Goal: Task Accomplishment & Management: Complete application form

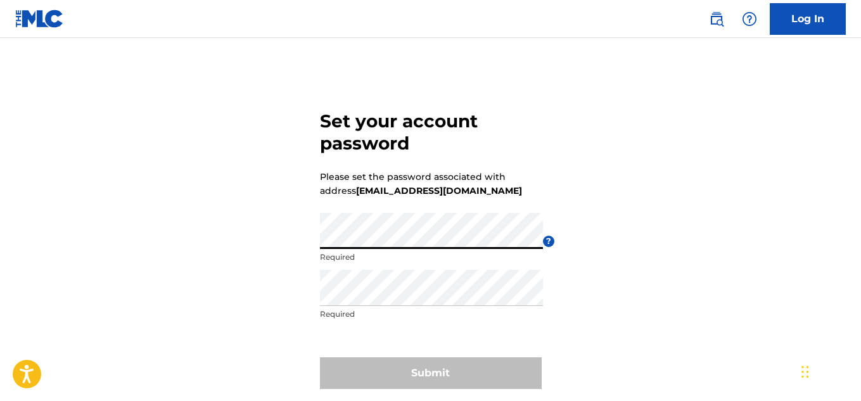
click at [314, 260] on div "Set your account password Please set the password associated with address [EMAI…" at bounding box center [430, 247] width 861 height 355
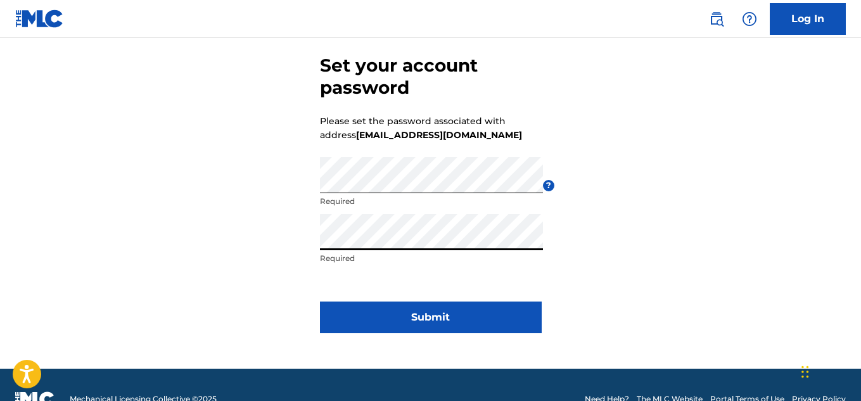
scroll to position [56, 0]
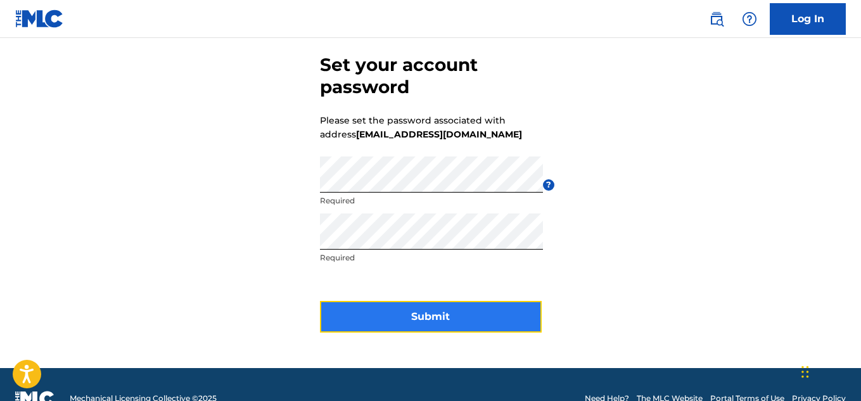
click at [429, 331] on button "Submit" at bounding box center [431, 317] width 222 height 32
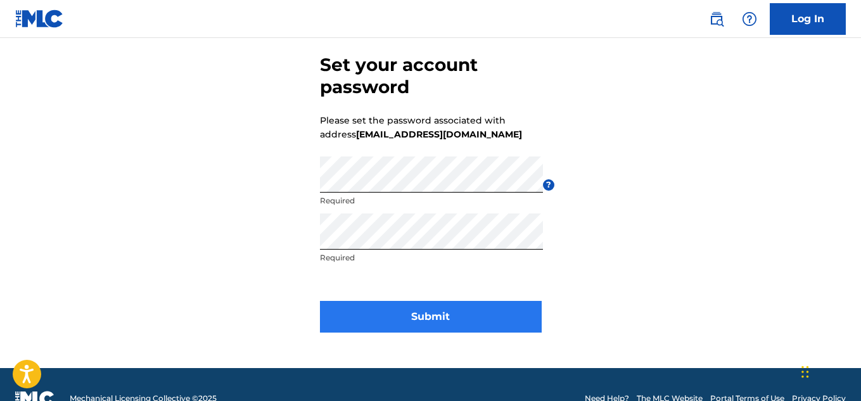
scroll to position [0, 0]
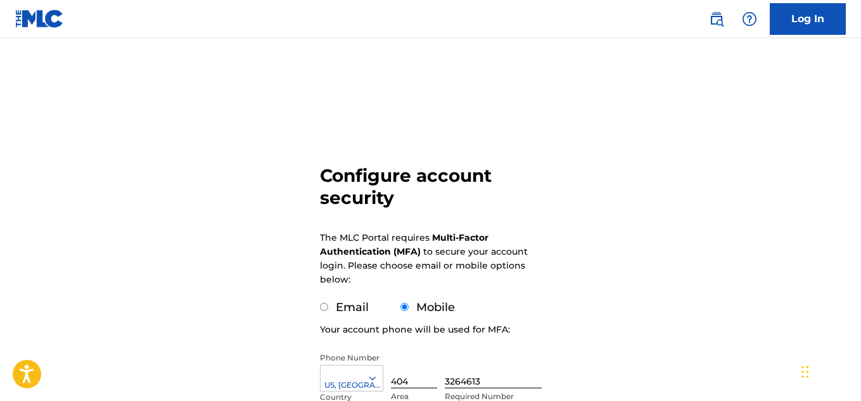
click at [323, 317] on form "Configure account security The MLC Portal requires Multi-Factor Authentication …" at bounding box center [431, 309] width 222 height 479
click at [324, 307] on input "Email" at bounding box center [324, 307] width 8 height 8
radio input "true"
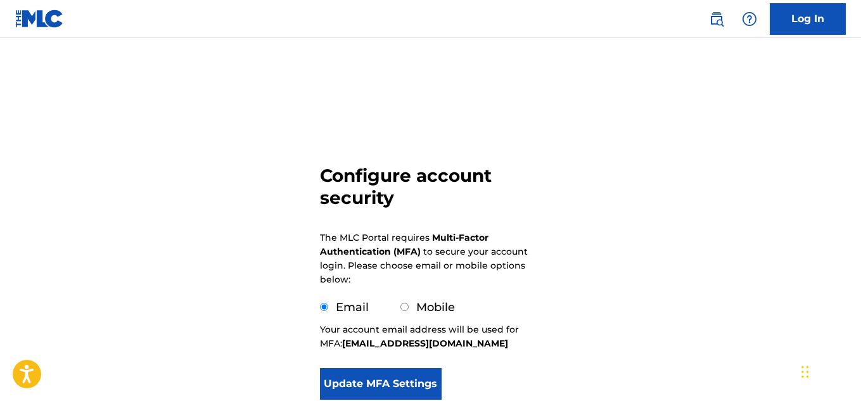
scroll to position [95, 0]
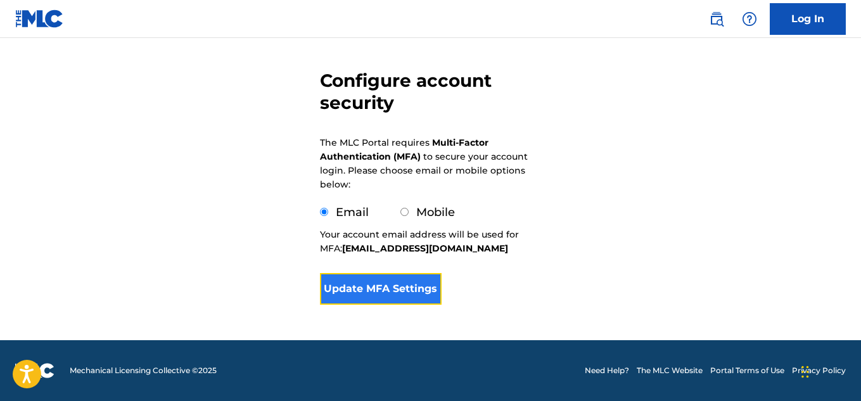
click at [375, 289] on button "Update MFA Settings" at bounding box center [381, 289] width 122 height 32
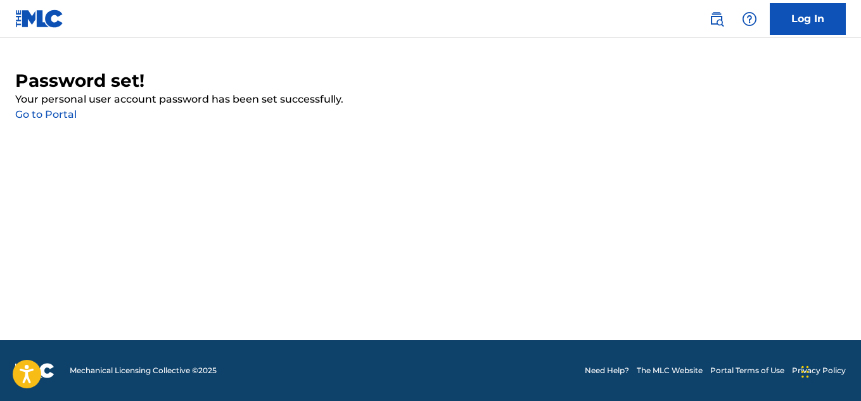
click at [48, 115] on link "Go to Portal" at bounding box center [45, 114] width 61 height 12
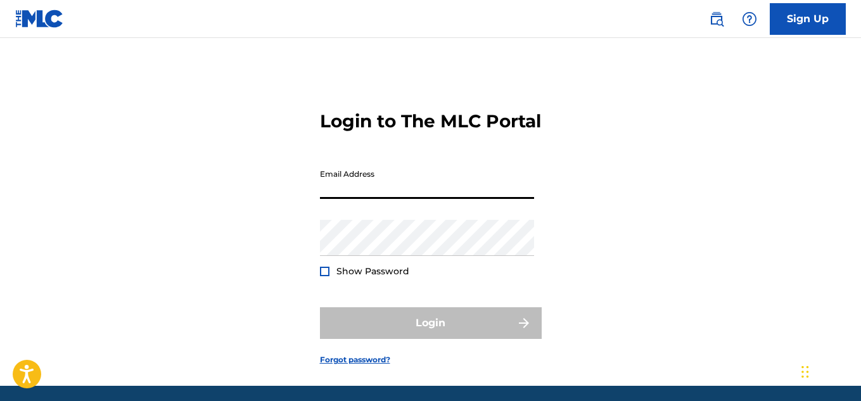
click at [376, 199] on input "Email Address" at bounding box center [427, 181] width 214 height 36
type input "[EMAIL_ADDRESS][DOMAIN_NAME]"
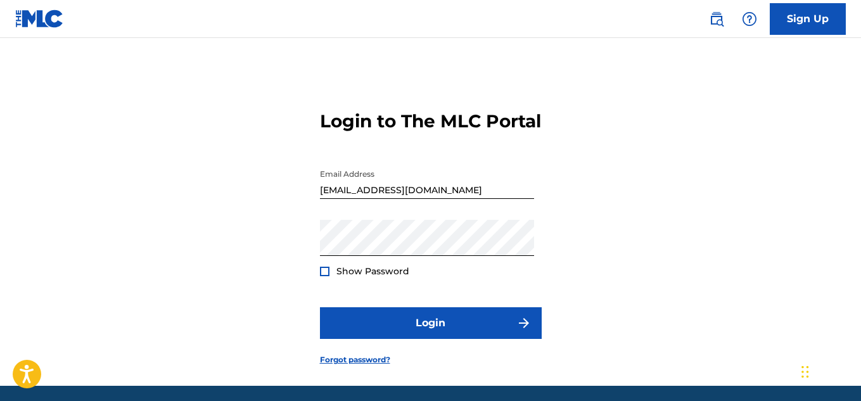
click at [338, 310] on form "Login to The MLC Portal Email Address [EMAIL_ADDRESS][DOMAIN_NAME] Password Sho…" at bounding box center [431, 228] width 222 height 316
click at [326, 276] on div at bounding box center [325, 272] width 10 height 10
click at [326, 275] on img at bounding box center [324, 271] width 7 height 7
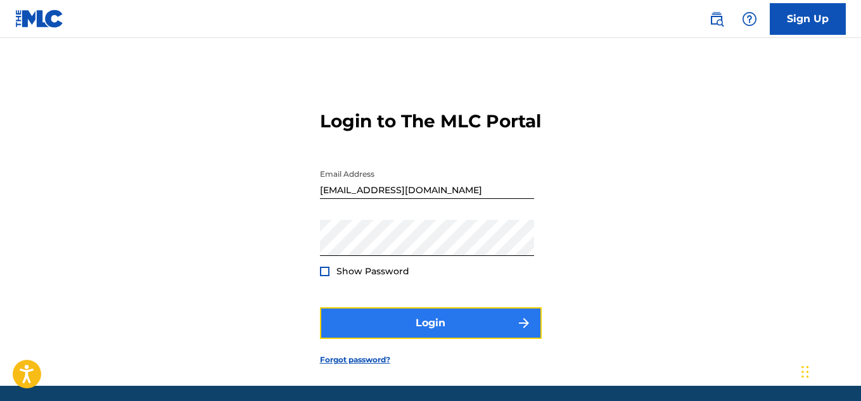
click at [427, 339] on button "Login" at bounding box center [431, 323] width 222 height 32
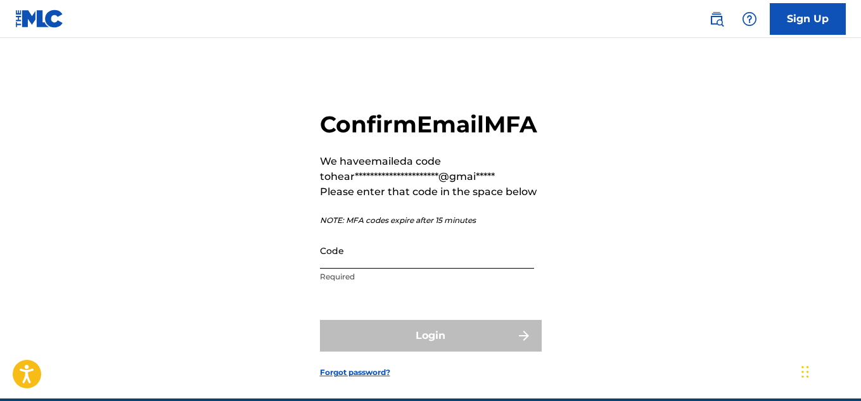
click at [403, 269] on input "Code" at bounding box center [427, 250] width 214 height 36
paste input "952289"
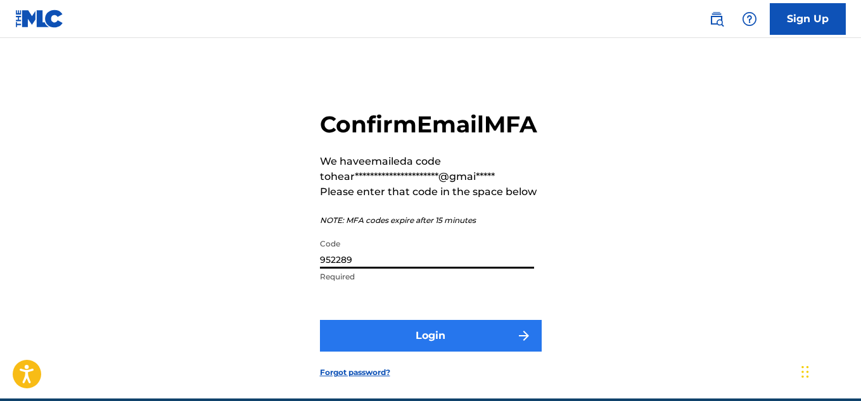
type input "952289"
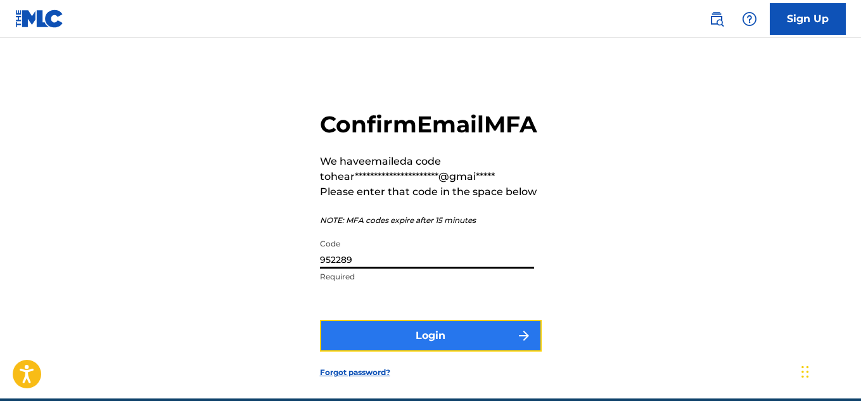
click at [414, 352] on button "Login" at bounding box center [431, 336] width 222 height 32
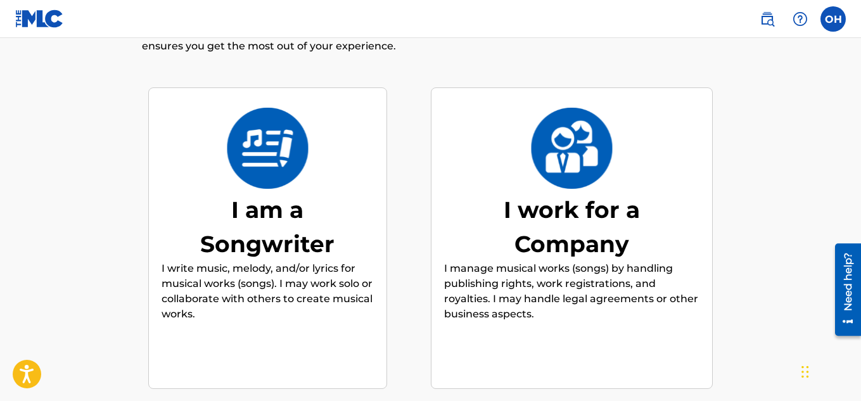
scroll to position [98, 0]
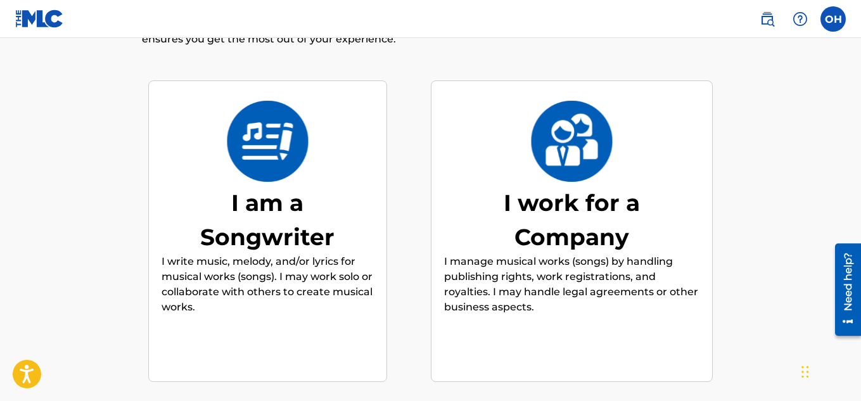
click at [564, 246] on div "I work for a Company" at bounding box center [571, 220] width 190 height 68
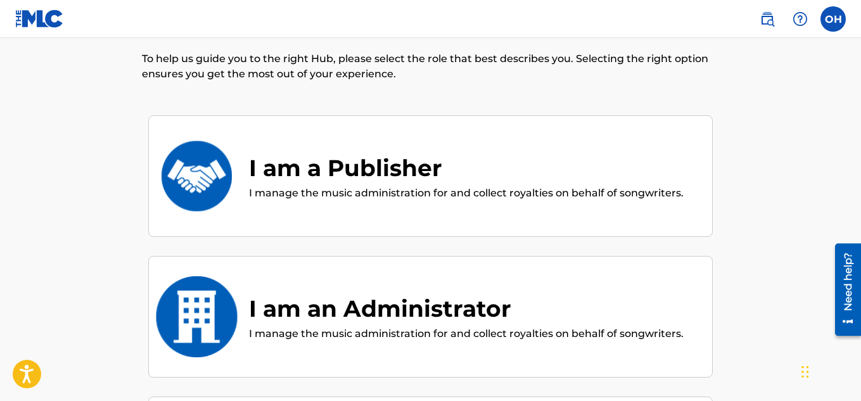
scroll to position [62, 0]
click at [360, 174] on div "I am a Publisher" at bounding box center [466, 168] width 435 height 34
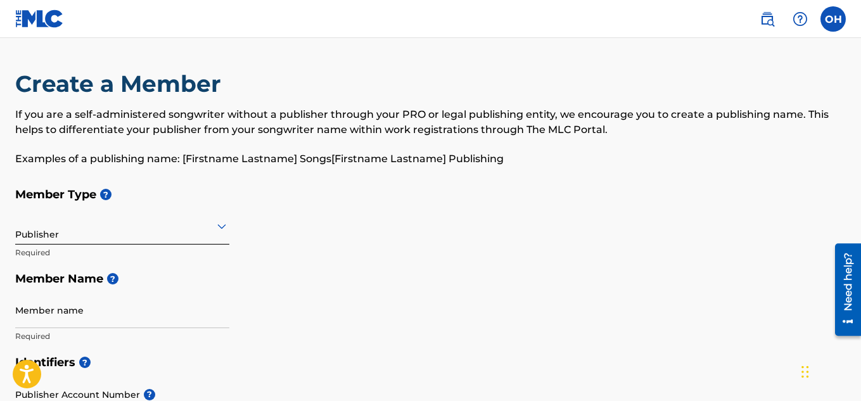
click at [168, 231] on div at bounding box center [122, 226] width 214 height 16
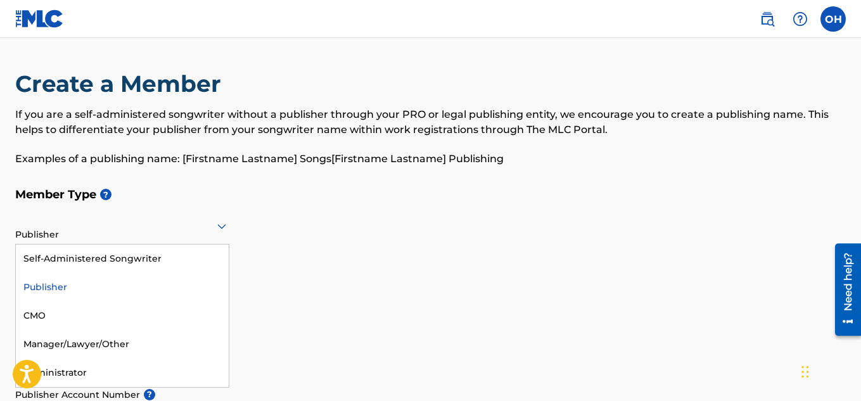
click at [168, 231] on div at bounding box center [122, 226] width 214 height 16
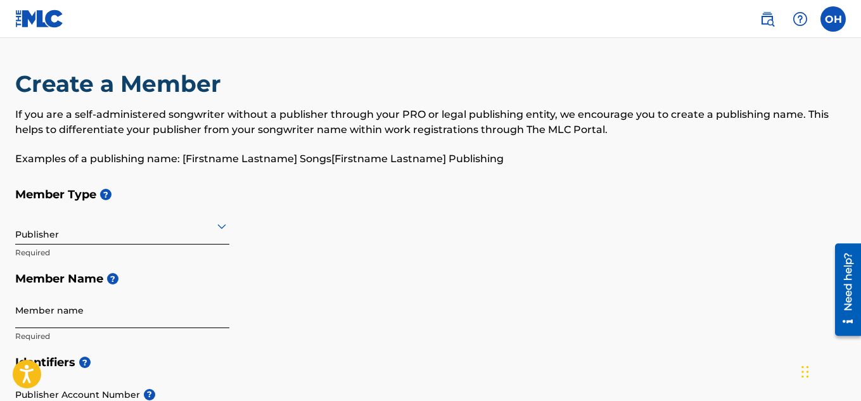
click at [129, 316] on input "Member name" at bounding box center [122, 310] width 214 height 36
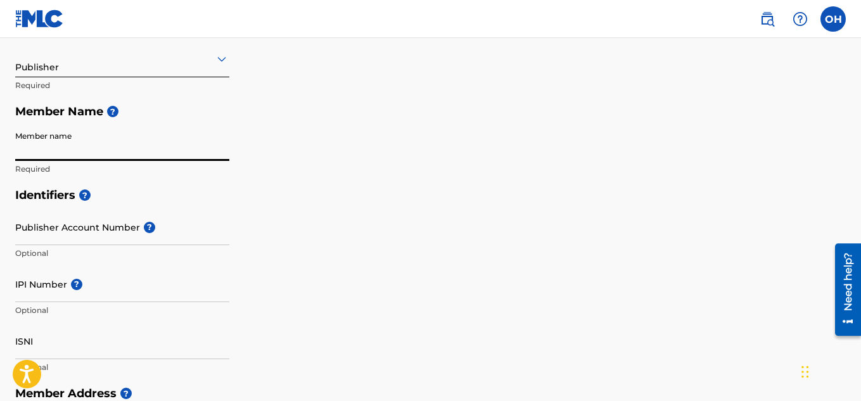
scroll to position [170, 0]
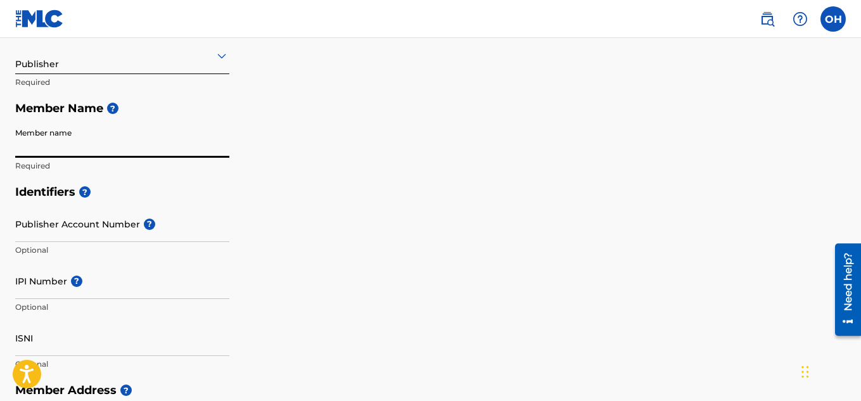
click at [156, 179] on h5 "Identifiers ?" at bounding box center [430, 192] width 830 height 27
click at [119, 144] on input "Member name" at bounding box center [122, 140] width 214 height 36
type input "Heart Beatz Publishing Global"
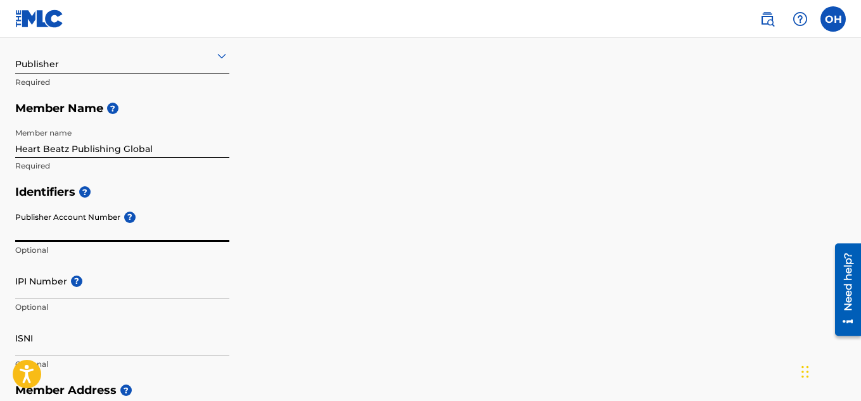
click at [103, 234] on input "Publisher Account Number ?" at bounding box center [122, 224] width 214 height 36
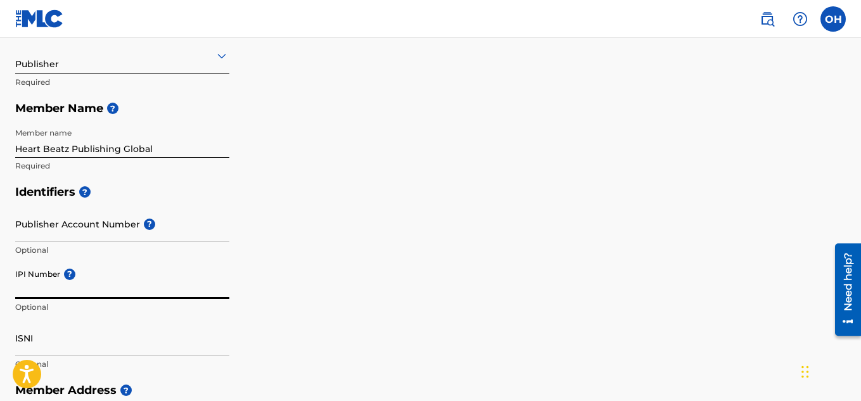
click at [123, 288] on input "IPI Number ?" at bounding box center [122, 281] width 214 height 36
paste input "01021428118"
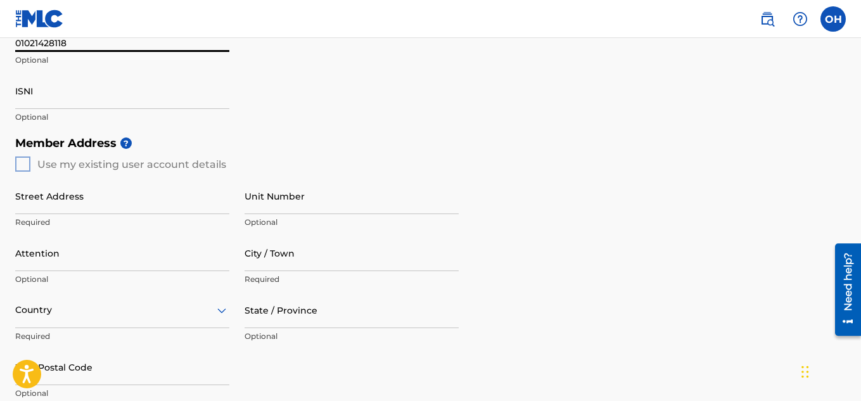
scroll to position [418, 0]
type input "01021428118"
click at [25, 159] on div "Member Address ? Use my existing user account details Street Address Required U…" at bounding box center [430, 273] width 830 height 289
click at [22, 163] on div "Member Address ? Use my existing user account details Street Address Required U…" at bounding box center [430, 273] width 830 height 289
click at [18, 168] on div "Member Address ? Use my existing user account details Street Address Required U…" at bounding box center [430, 273] width 830 height 289
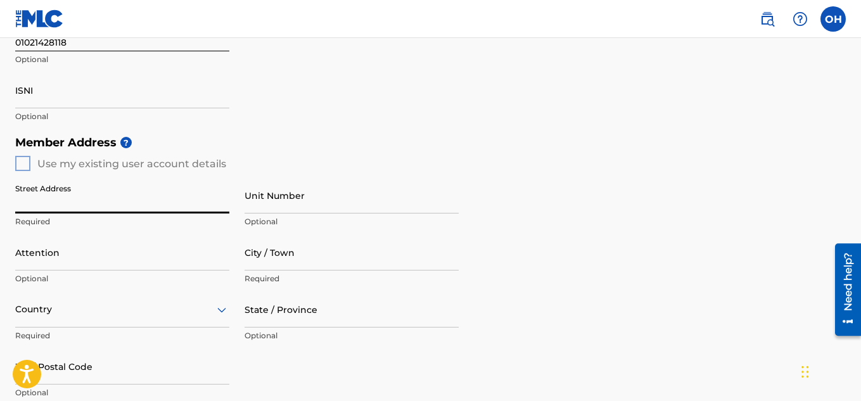
click at [35, 203] on input "Street Address" at bounding box center [122, 195] width 214 height 36
click at [48, 206] on input "Street Address" at bounding box center [122, 195] width 214 height 36
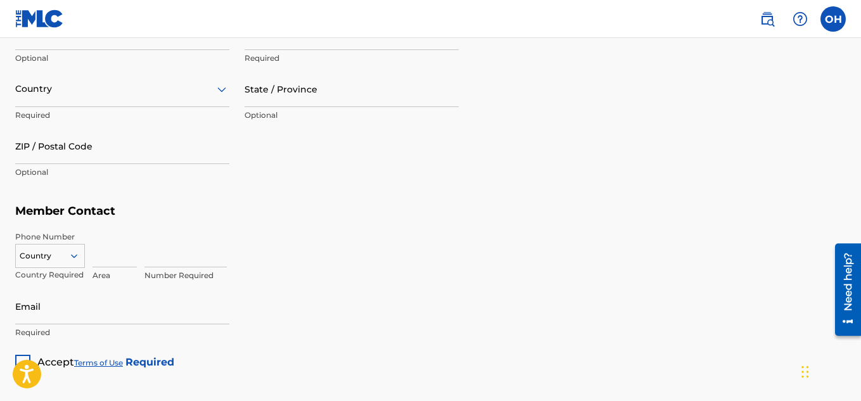
scroll to position [763, 0]
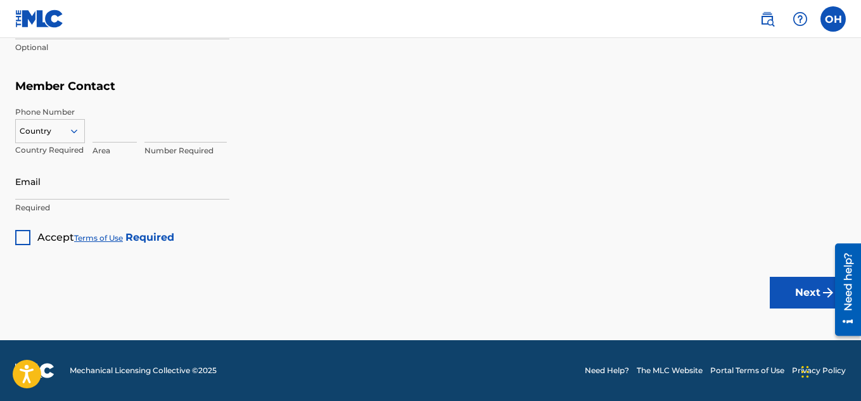
click at [23, 237] on div at bounding box center [22, 237] width 15 height 15
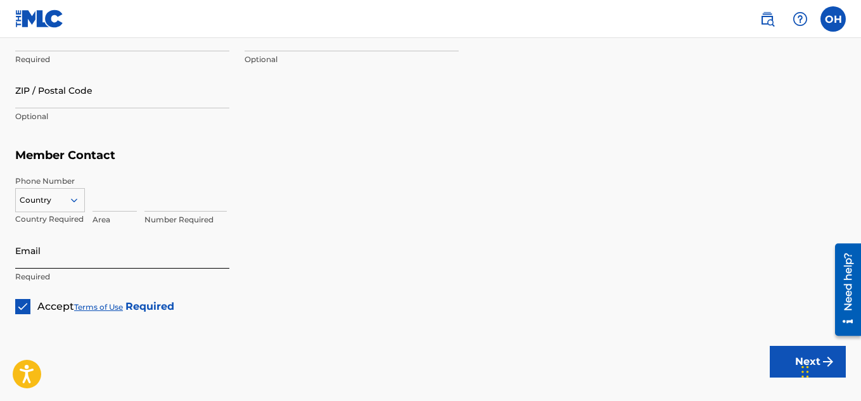
scroll to position [692, 0]
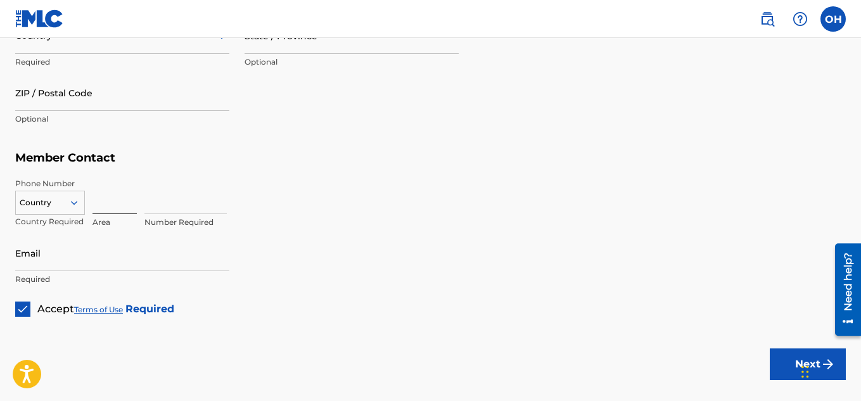
click at [104, 208] on input at bounding box center [114, 196] width 44 height 36
type input "2"
type input "404"
click at [156, 208] on input at bounding box center [185, 196] width 82 height 36
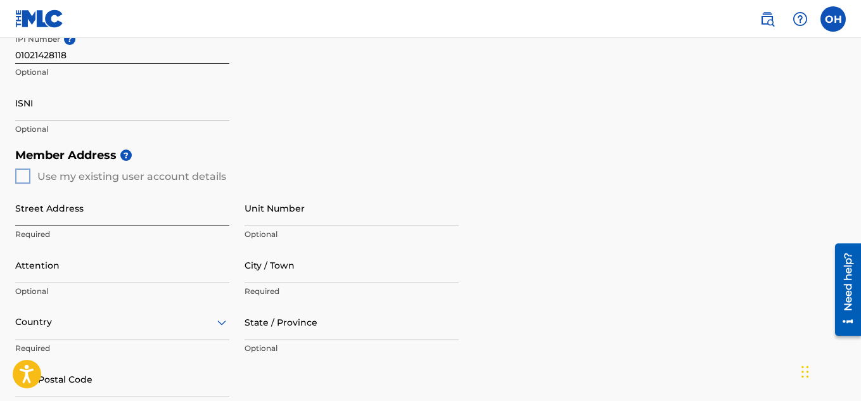
scroll to position [405, 0]
type input "326"
click at [140, 223] on input "Street Address" at bounding box center [122, 209] width 214 height 36
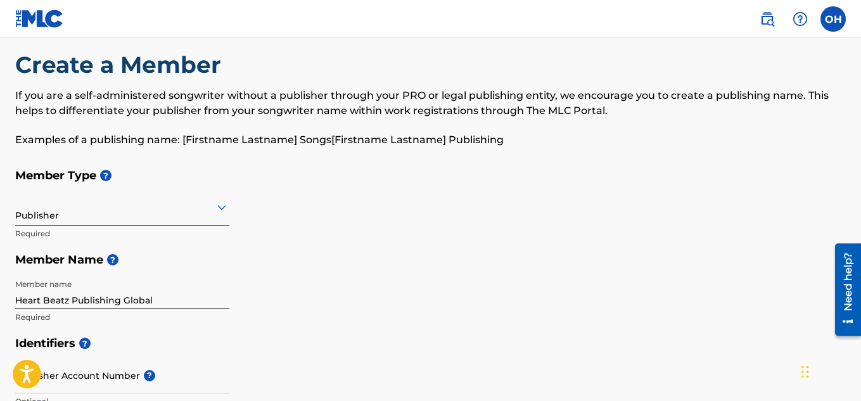
scroll to position [16, 0]
